Goal: Information Seeking & Learning: Compare options

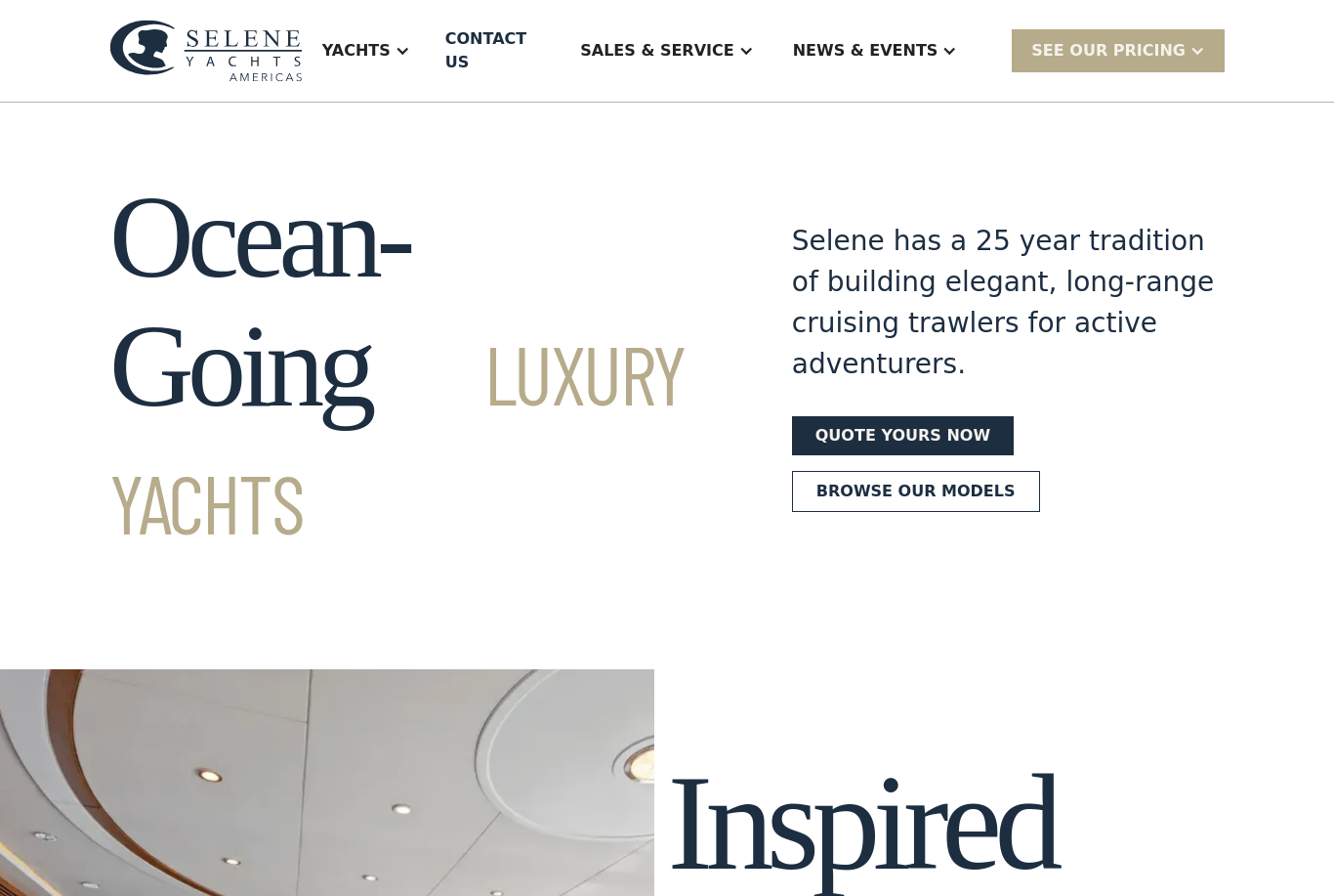
click at [390, 40] on div "Yachts" at bounding box center [356, 51] width 68 height 24
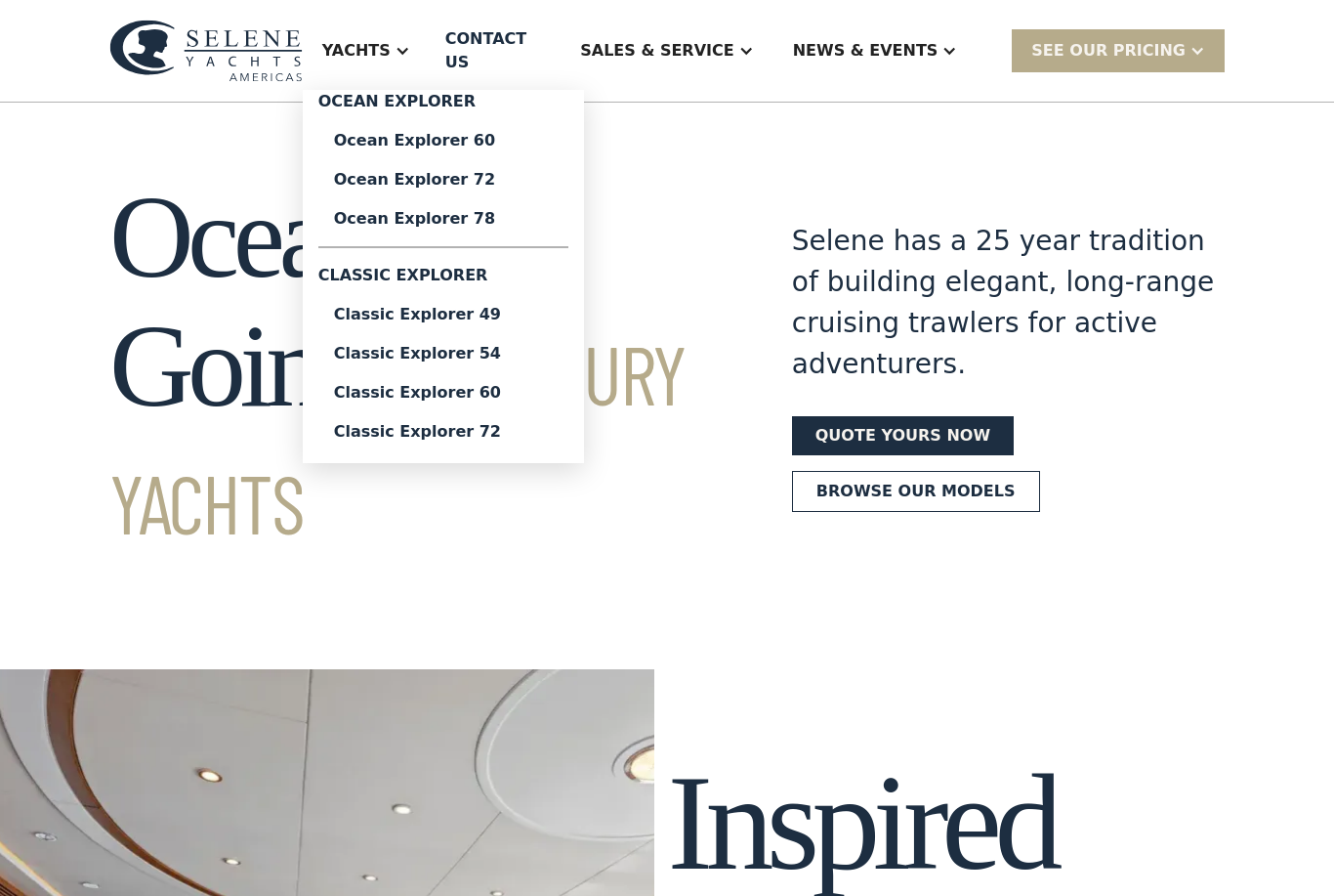
click at [426, 211] on div "Ocean Explorer 78" at bounding box center [443, 219] width 218 height 16
click at [443, 346] on div "Classic Explorer 54" at bounding box center [443, 354] width 218 height 16
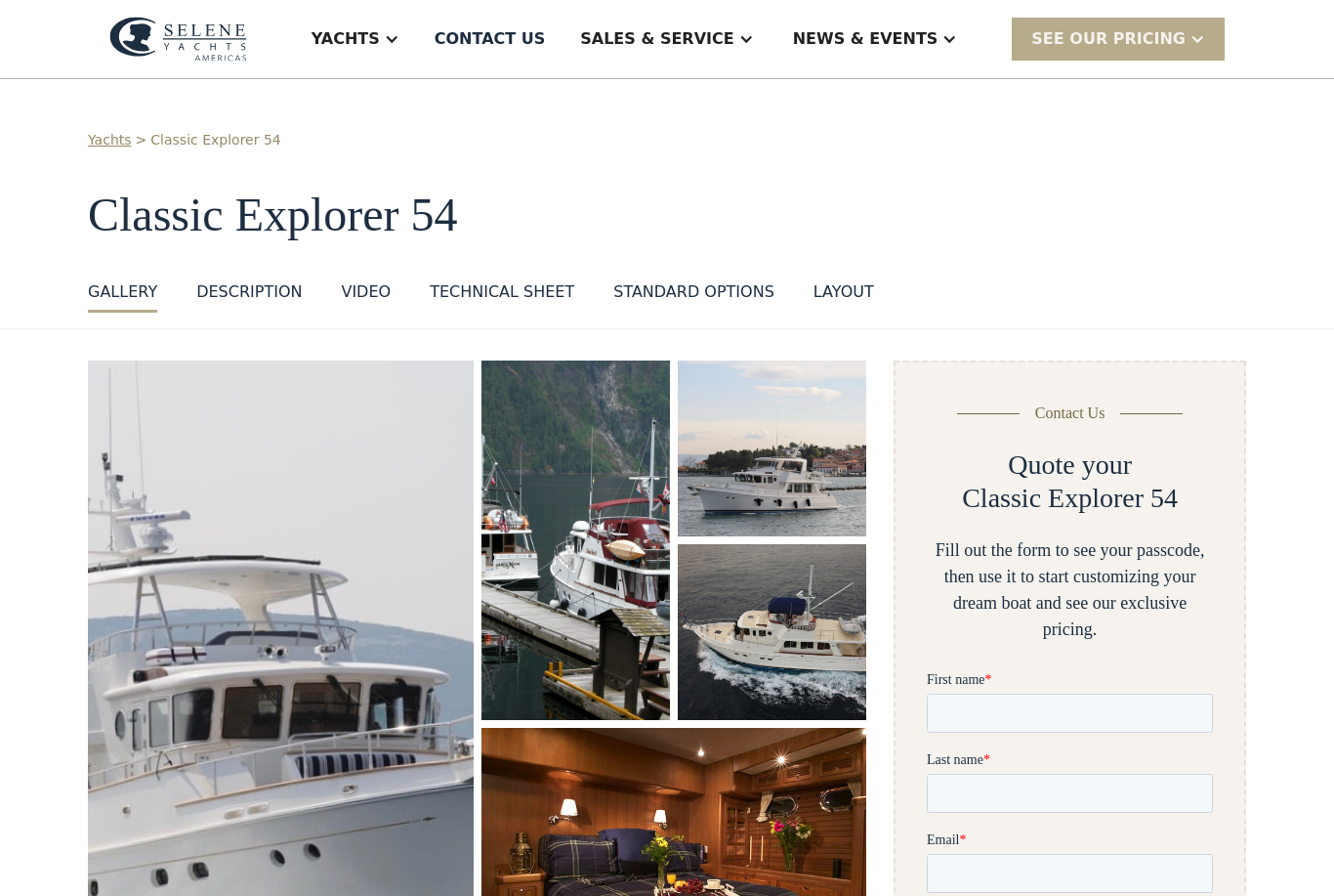
click at [232, 285] on div "DESCRIPTION" at bounding box center [249, 292] width 106 height 24
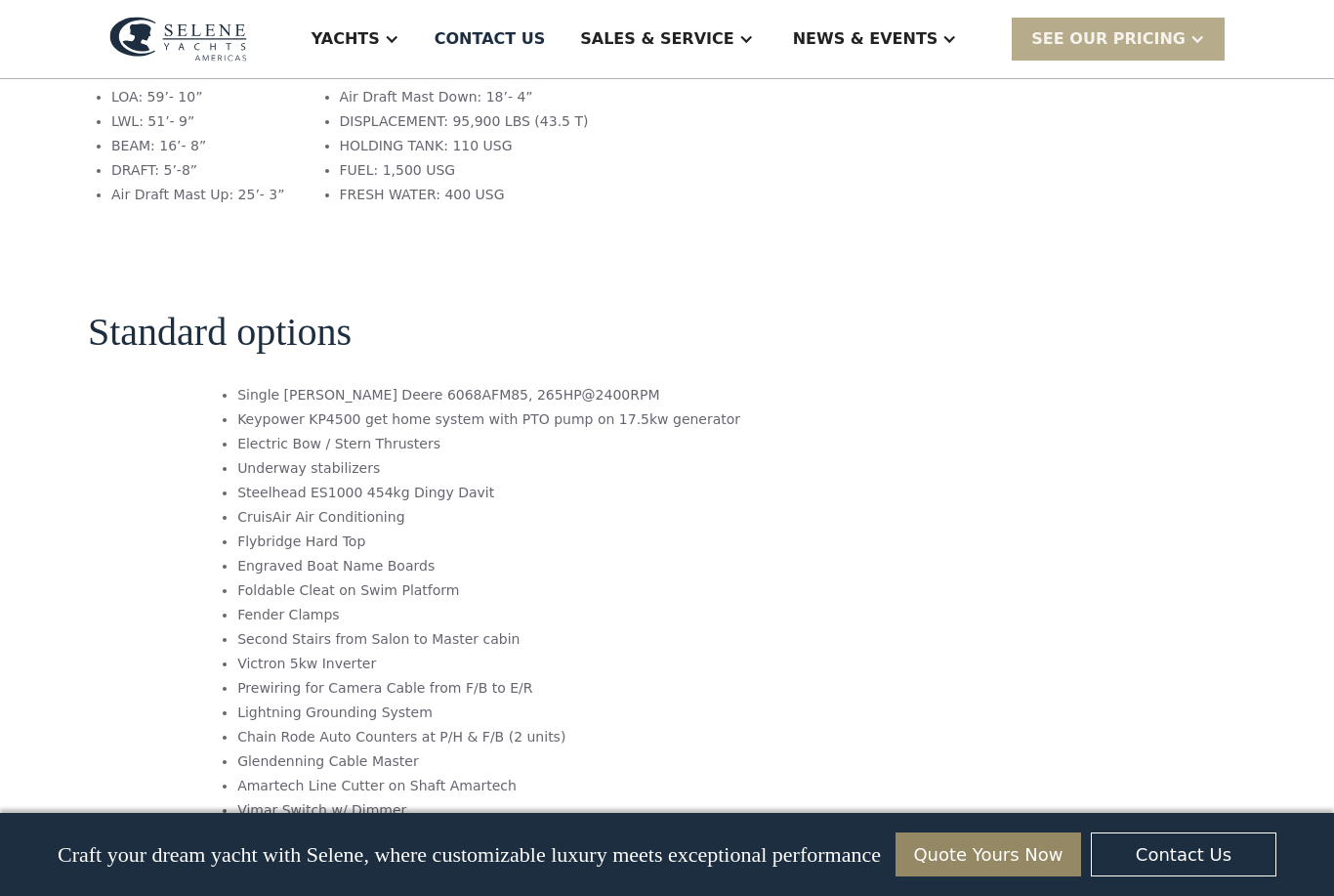
scroll to position [2603, 0]
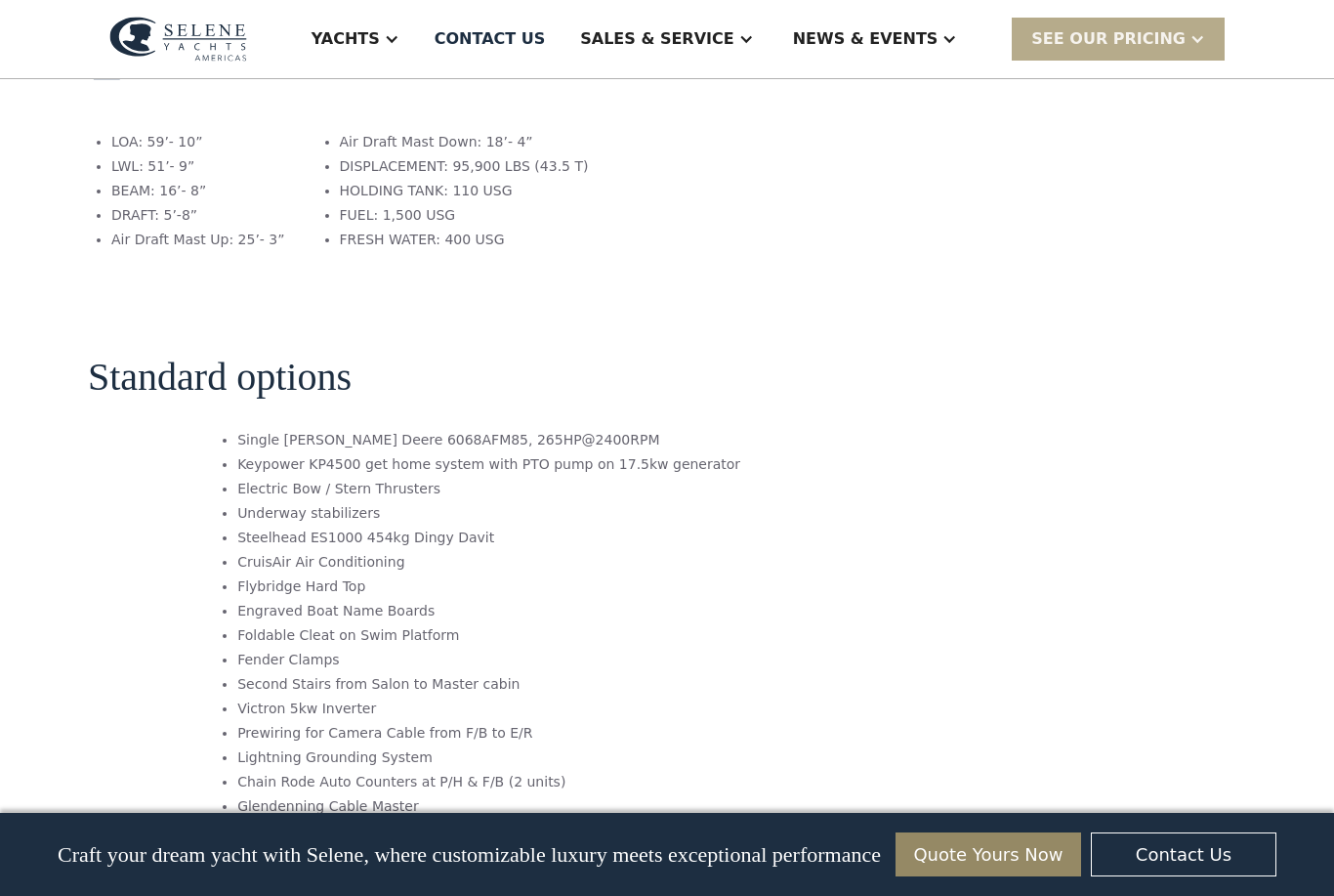
click at [380, 48] on div "Yachts" at bounding box center [345, 40] width 68 height 24
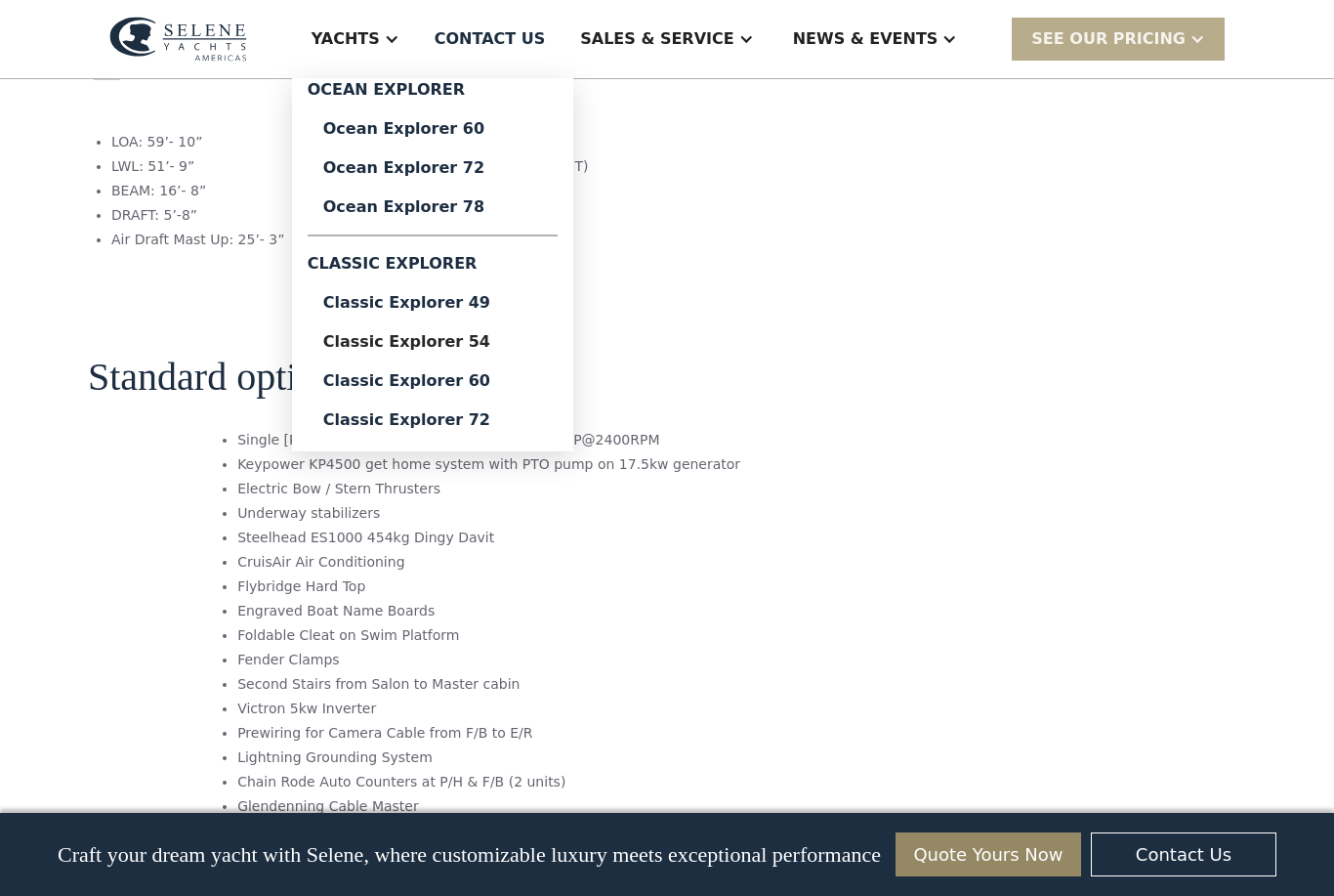
click at [416, 420] on div "Classic Explorer 72" at bounding box center [432, 420] width 218 height 16
click at [435, 130] on div "Ocean Explorer 60" at bounding box center [432, 129] width 218 height 16
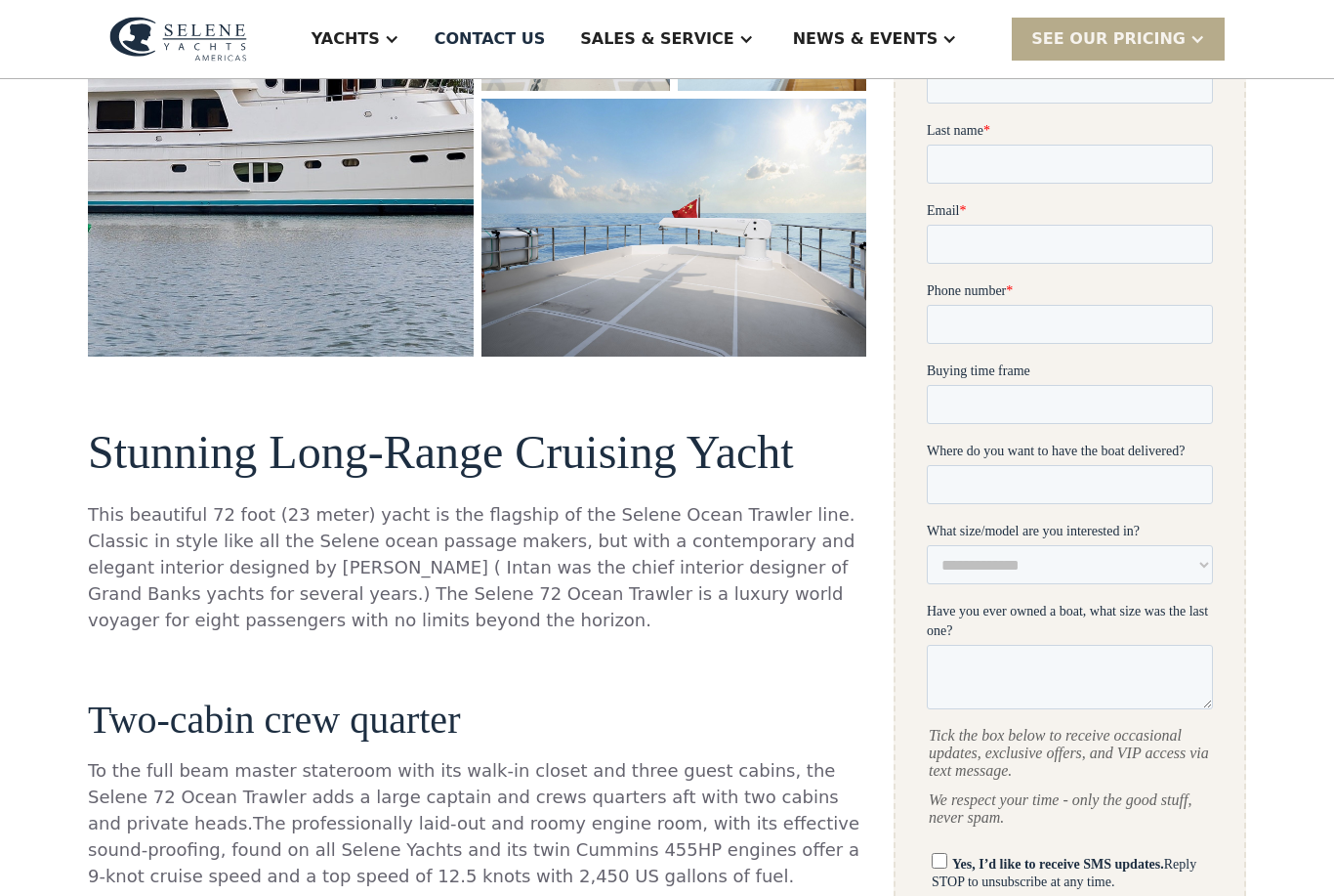
scroll to position [573, 0]
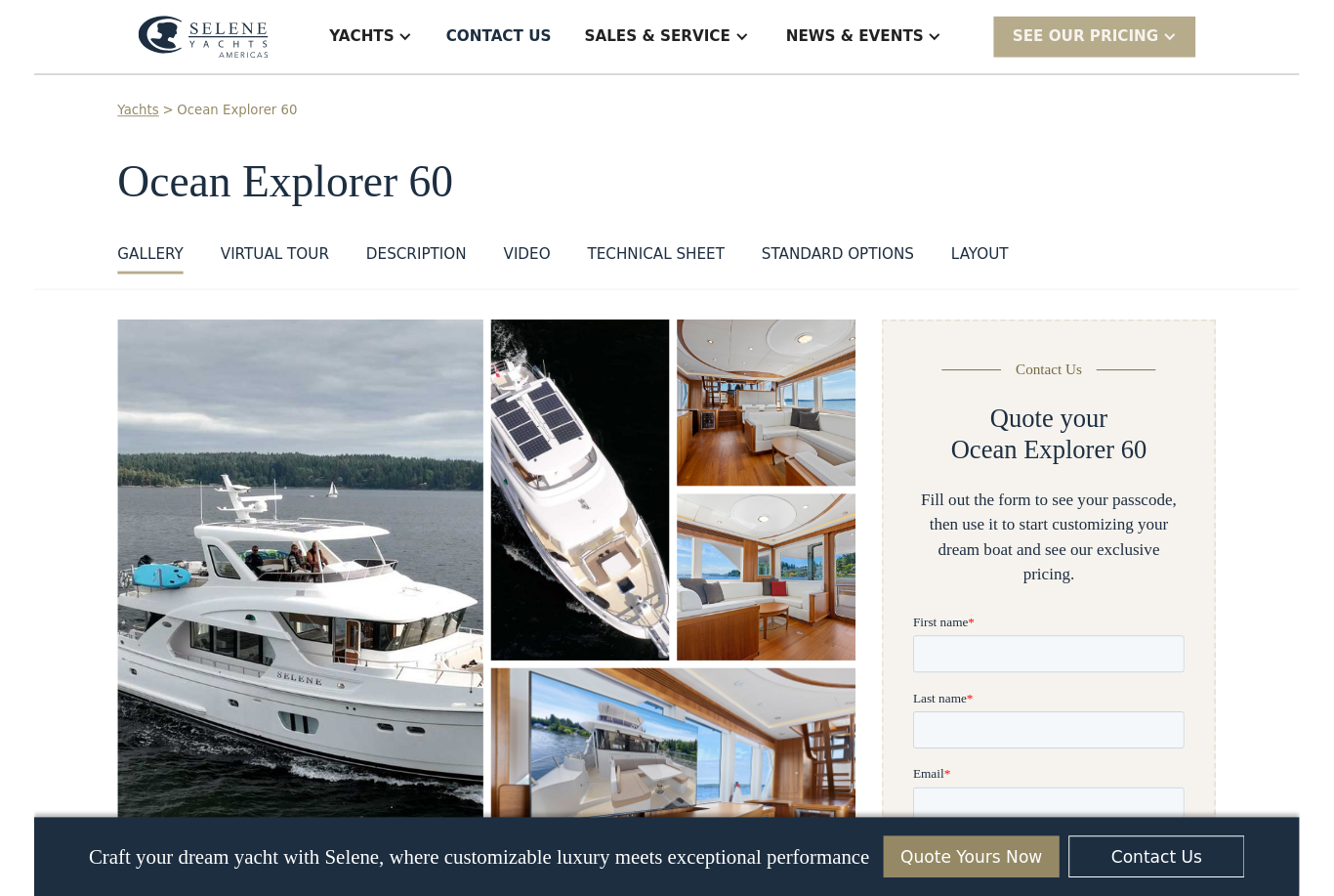
scroll to position [2369, 0]
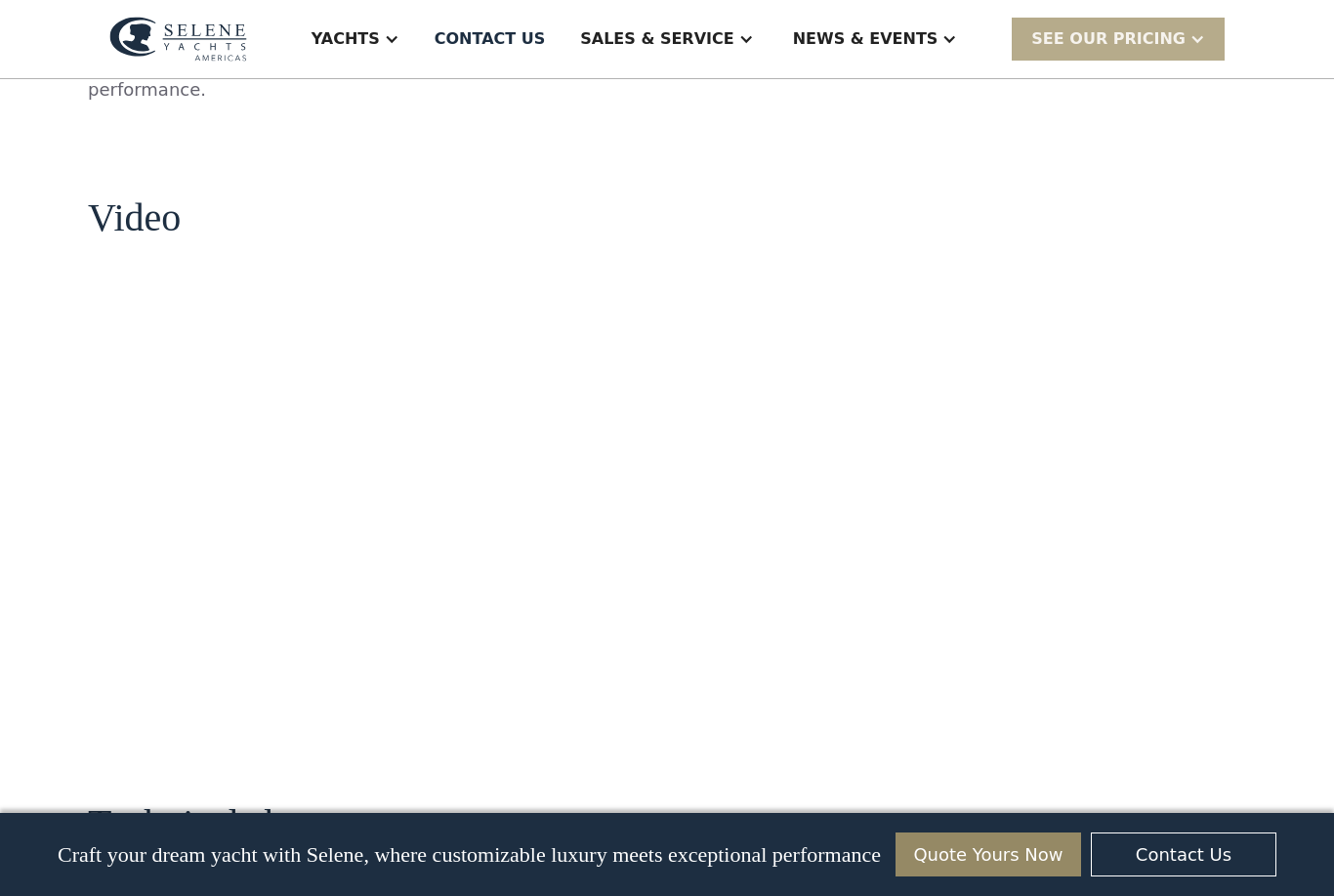
click at [380, 41] on div "Yachts" at bounding box center [345, 40] width 68 height 24
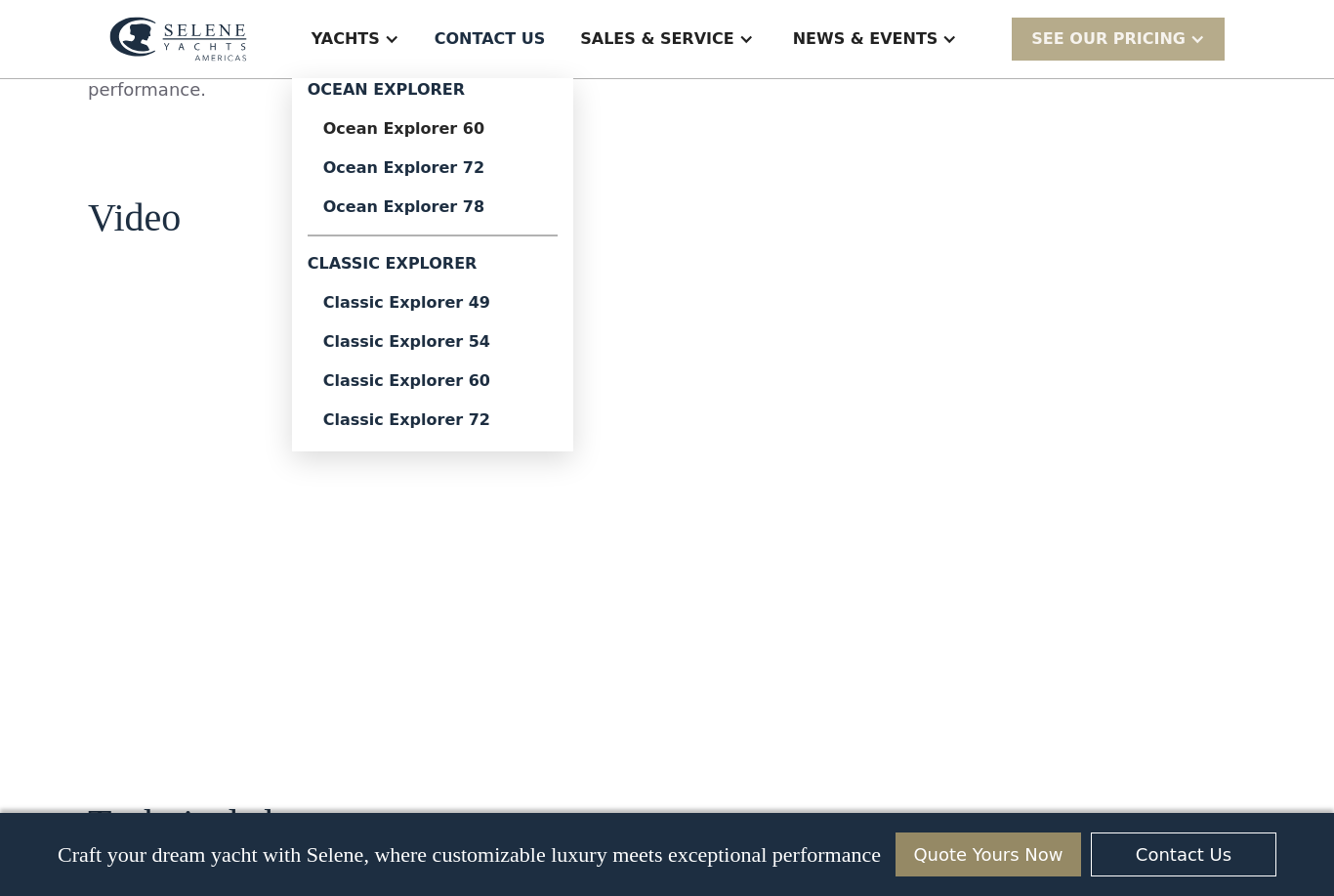
click at [413, 201] on div "Ocean Explorer 78" at bounding box center [432, 207] width 218 height 16
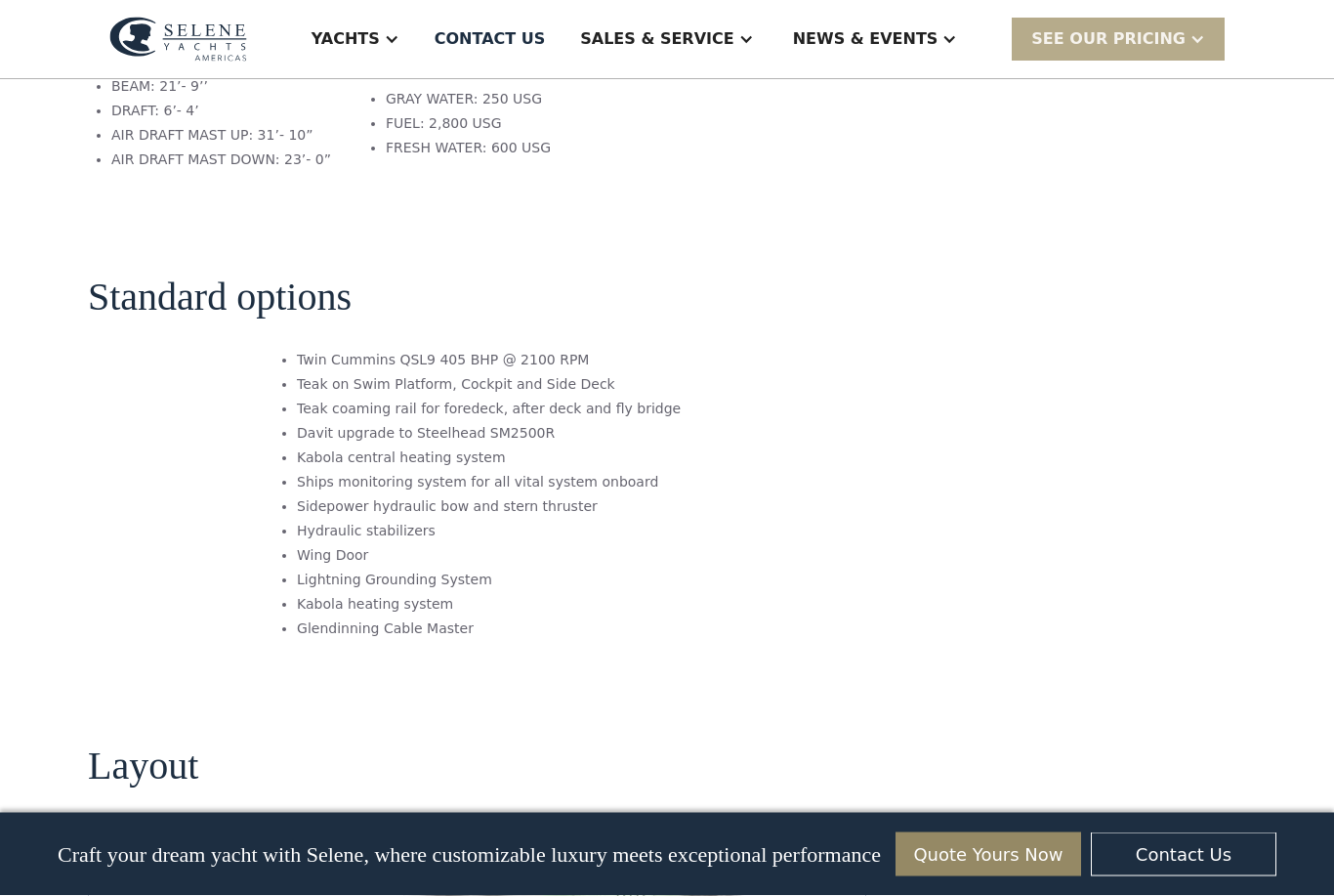
scroll to position [2267, 0]
